Goal: Check status: Check status

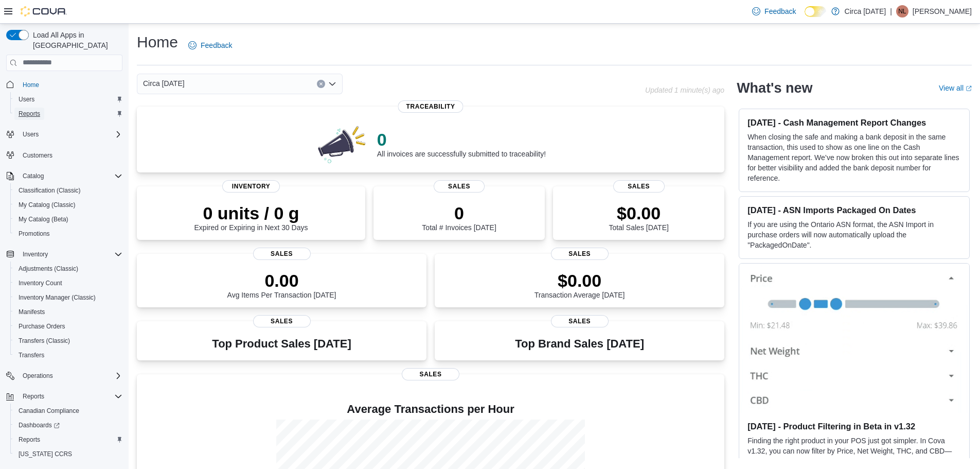
click at [26, 110] on span "Reports" at bounding box center [30, 114] width 22 height 8
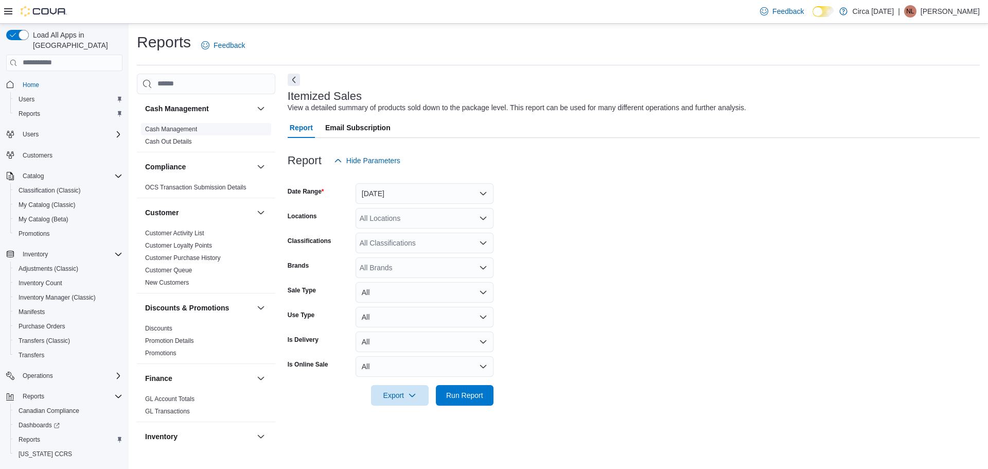
click at [173, 130] on link "Cash Management" at bounding box center [171, 129] width 52 height 7
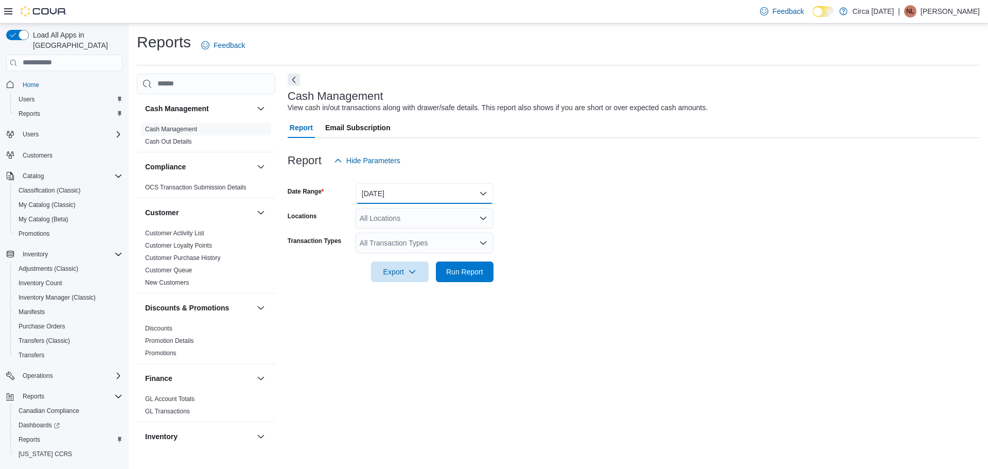
click at [391, 194] on button "[DATE]" at bounding box center [425, 193] width 138 height 21
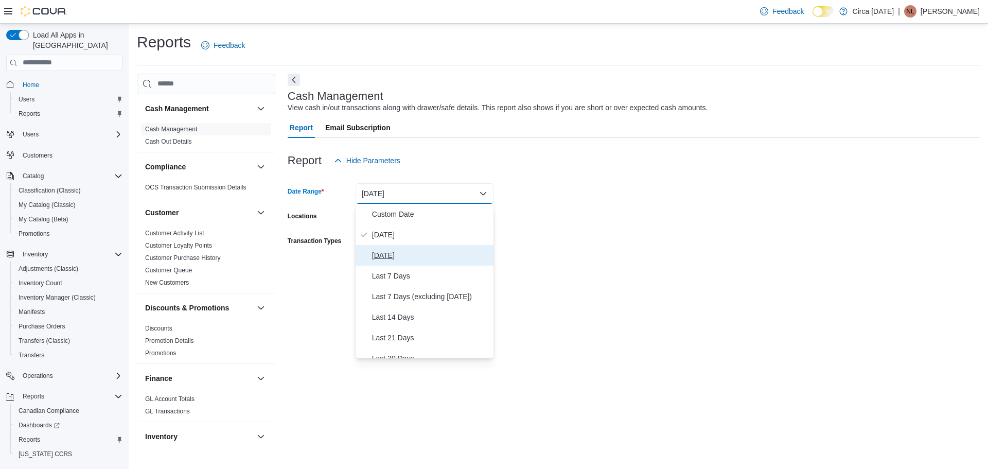
click at [400, 256] on span "[DATE]" at bounding box center [430, 255] width 117 height 12
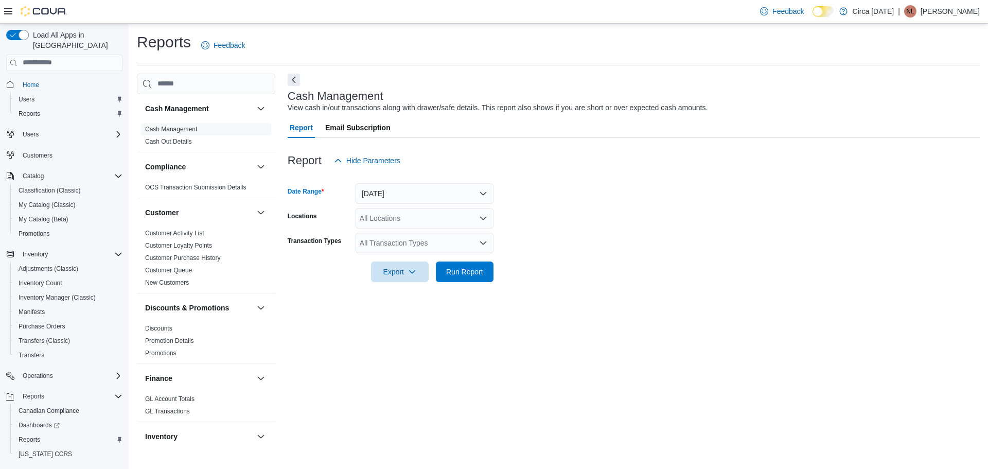
click at [402, 222] on div "All Locations" at bounding box center [425, 218] width 138 height 21
click at [400, 252] on span "Circa [DATE]" at bounding box center [399, 250] width 42 height 10
drag, startPoint x: 693, startPoint y: 251, endPoint x: 466, endPoint y: 251, distance: 227.5
click at [693, 251] on form "Date Range [DATE] Locations Circa [DATE] Combo box. Selected. Circa [DATE]. Pre…" at bounding box center [634, 226] width 692 height 111
click at [413, 244] on div "All Transaction Types" at bounding box center [425, 243] width 138 height 21
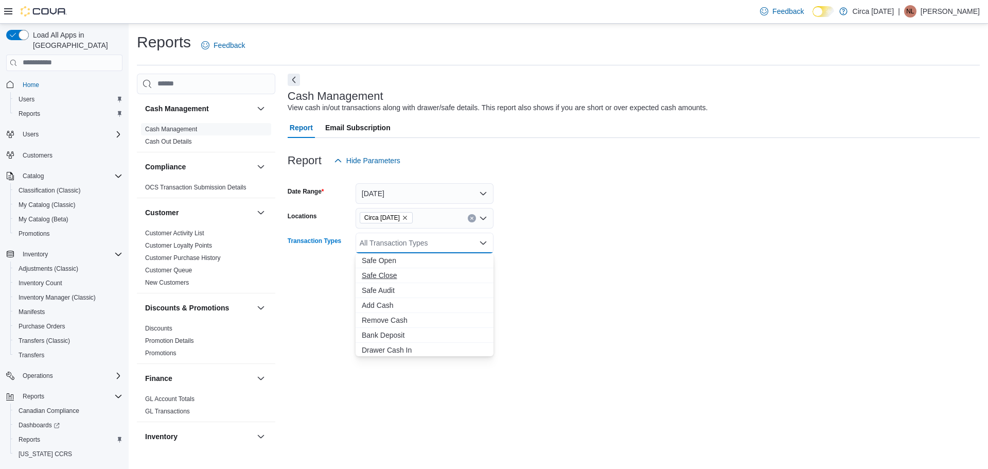
click at [386, 276] on span "Safe Close" at bounding box center [425, 275] width 126 height 10
drag, startPoint x: 638, startPoint y: 283, endPoint x: 615, endPoint y: 285, distance: 22.7
click at [637, 284] on div "Report Hide Parameters Date Range [DATE] Locations Circa [DATE] Transaction Typ…" at bounding box center [634, 216] width 692 height 156
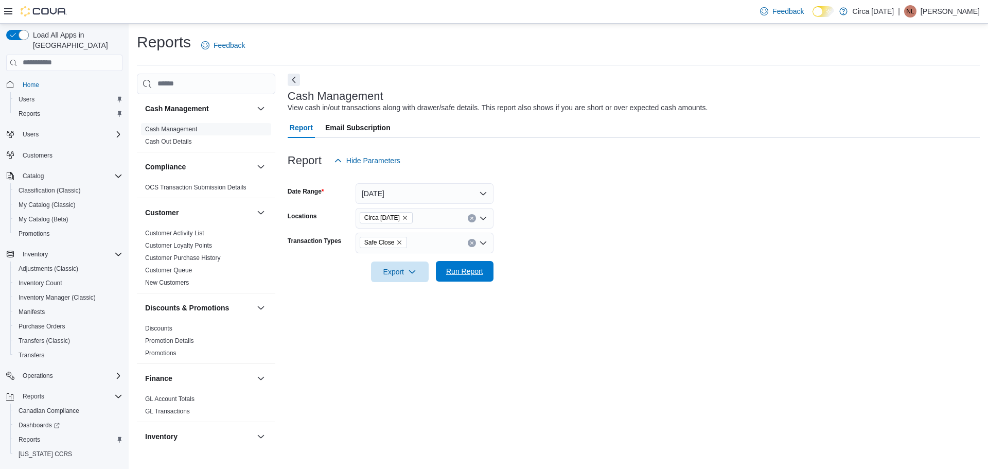
click at [470, 275] on span "Run Report" at bounding box center [464, 271] width 37 height 10
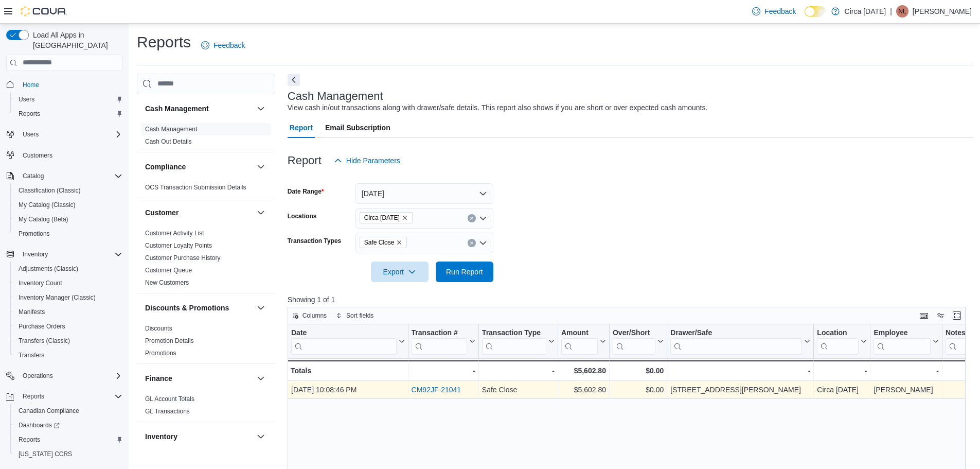
click at [439, 386] on link "CM92JF-21041" at bounding box center [436, 389] width 50 height 8
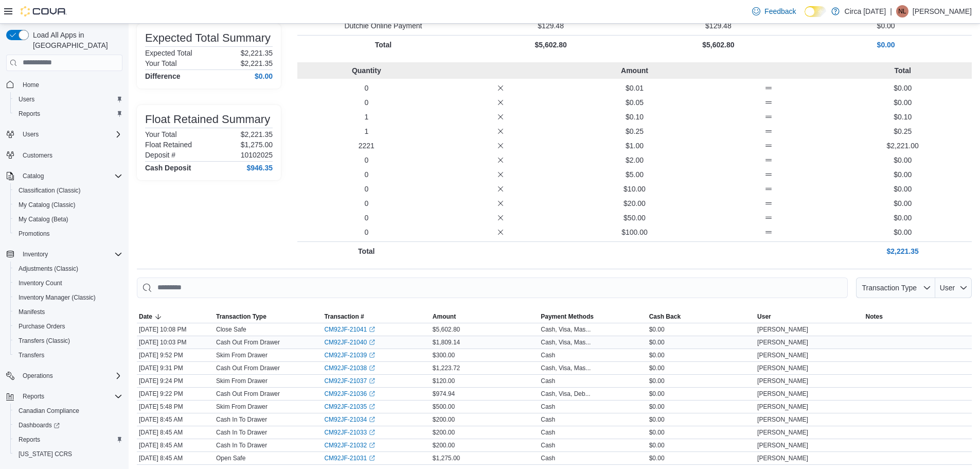
scroll to position [154, 0]
